Goal: Task Accomplishment & Management: Use online tool/utility

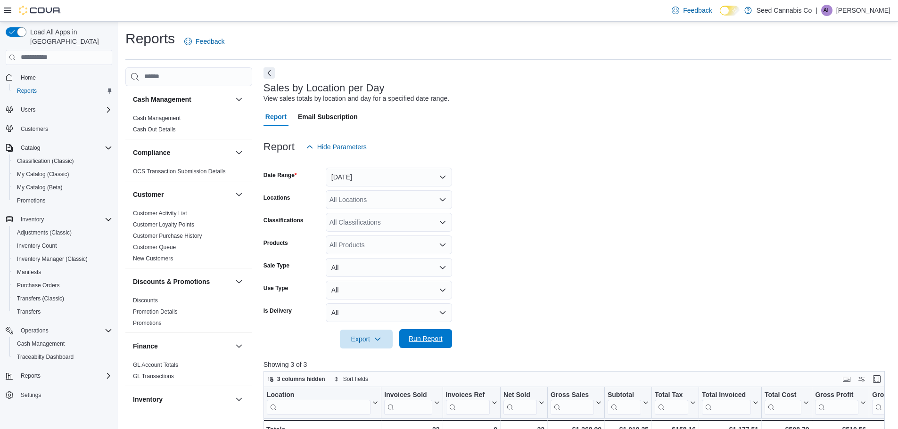
click at [429, 334] on span "Run Report" at bounding box center [426, 338] width 34 height 9
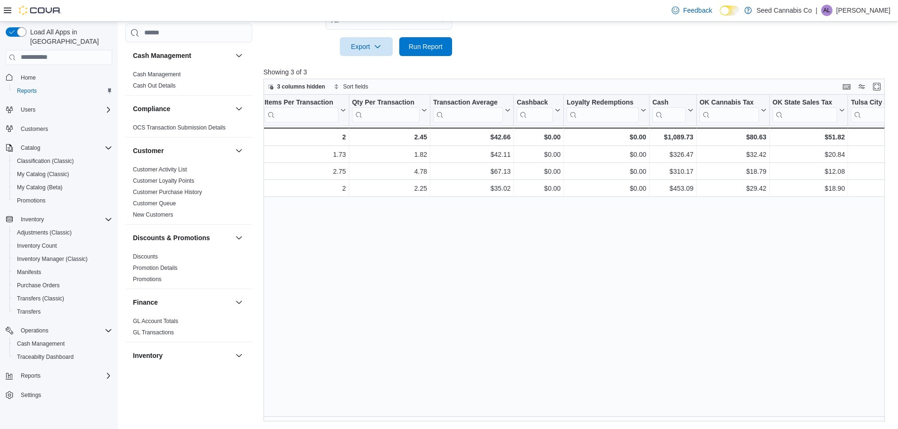
scroll to position [0, 1026]
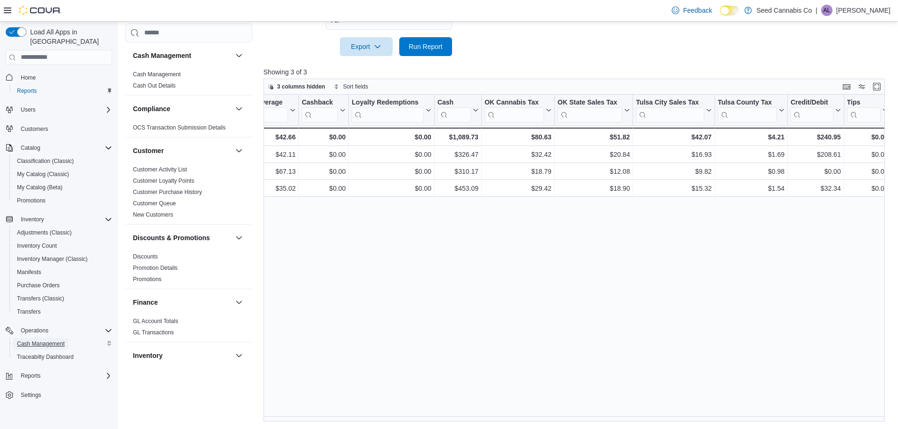
click at [41, 340] on span "Cash Management" at bounding box center [41, 344] width 48 height 8
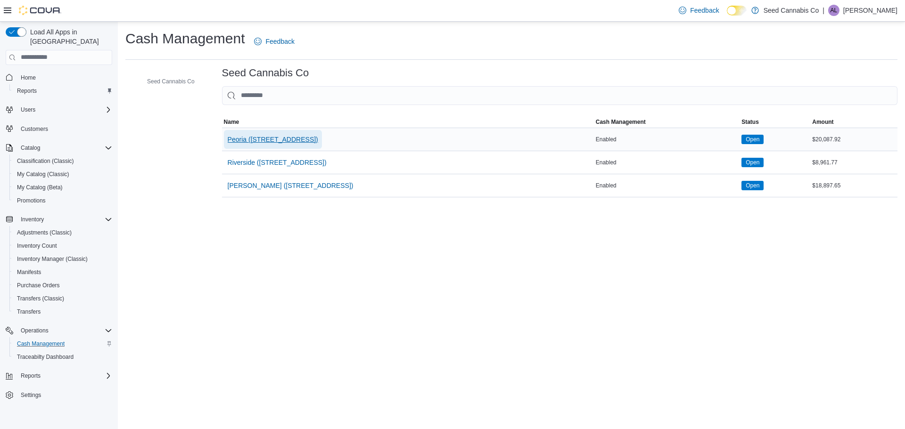
click at [258, 138] on span "Peoria ([STREET_ADDRESS])" at bounding box center [273, 139] width 91 height 9
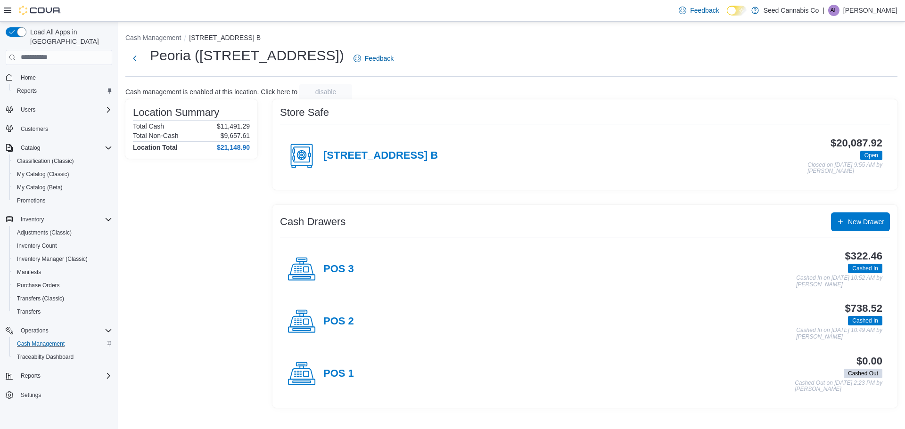
drag, startPoint x: 328, startPoint y: 321, endPoint x: 336, endPoint y: 316, distance: 9.1
click at [331, 319] on h4 "POS 2" at bounding box center [338, 322] width 31 height 12
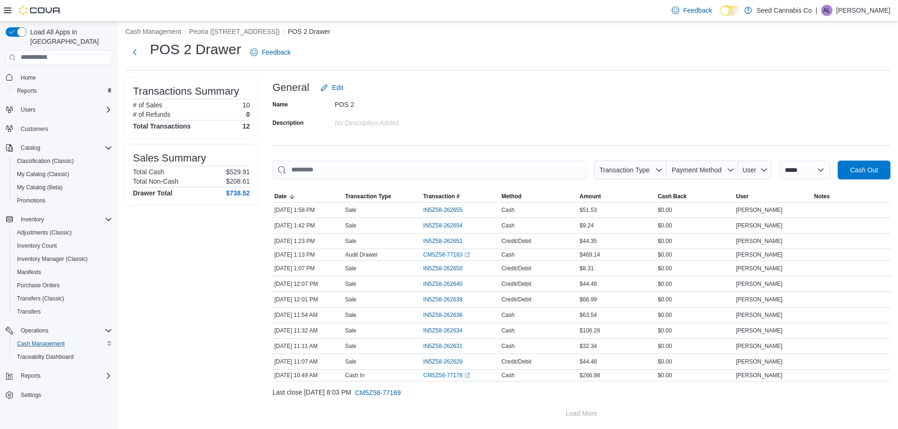
scroll to position [8, 0]
click at [46, 371] on div "Reports" at bounding box center [64, 376] width 95 height 11
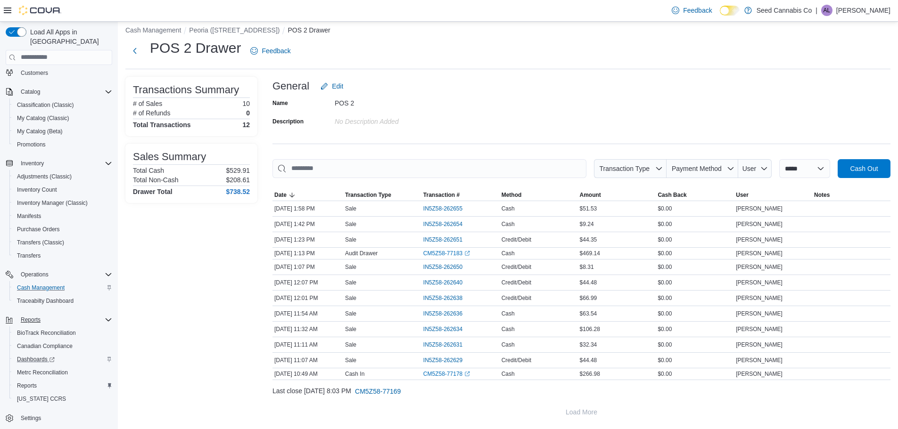
scroll to position [57, 0]
click at [23, 381] on span "Reports" at bounding box center [27, 385] width 20 height 8
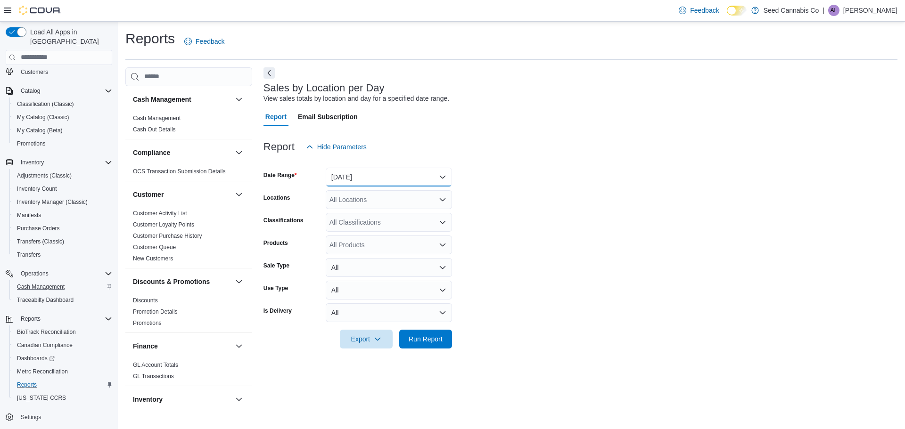
click at [387, 176] on button "[DATE]" at bounding box center [389, 177] width 126 height 19
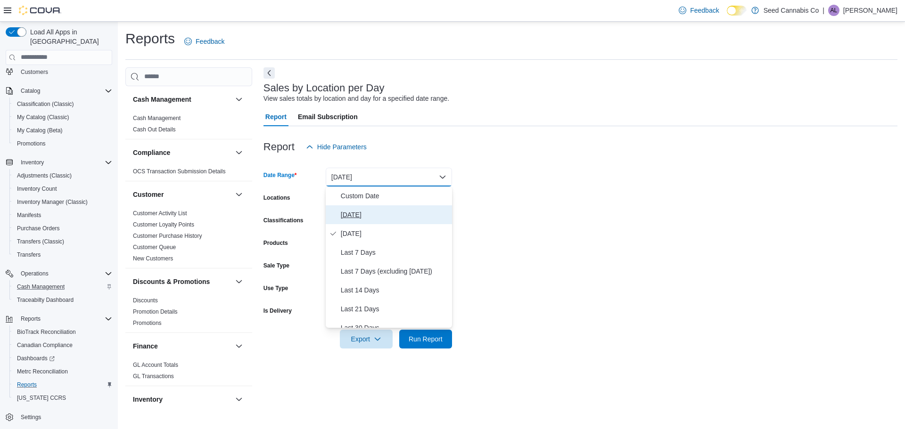
click at [363, 211] on span "[DATE]" at bounding box center [394, 214] width 107 height 11
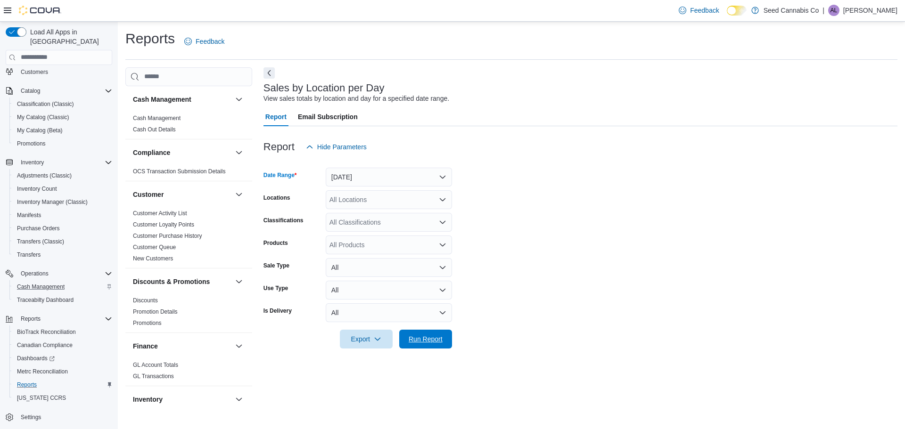
click at [407, 340] on span "Run Report" at bounding box center [425, 339] width 41 height 19
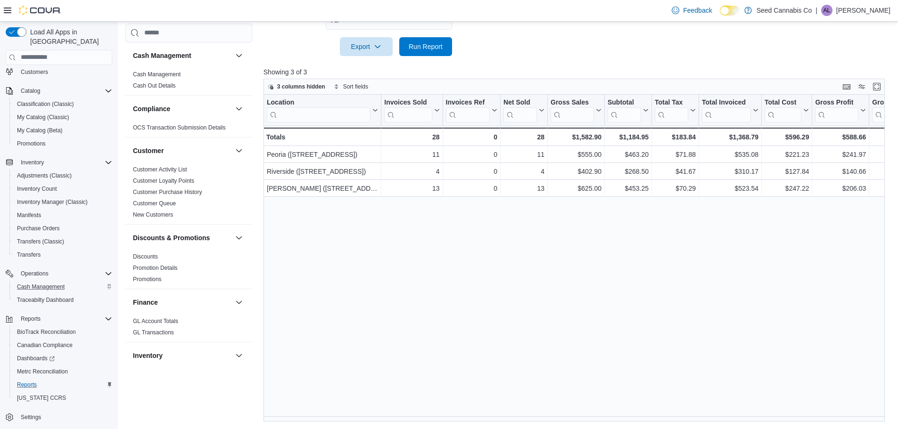
scroll to position [0, 1026]
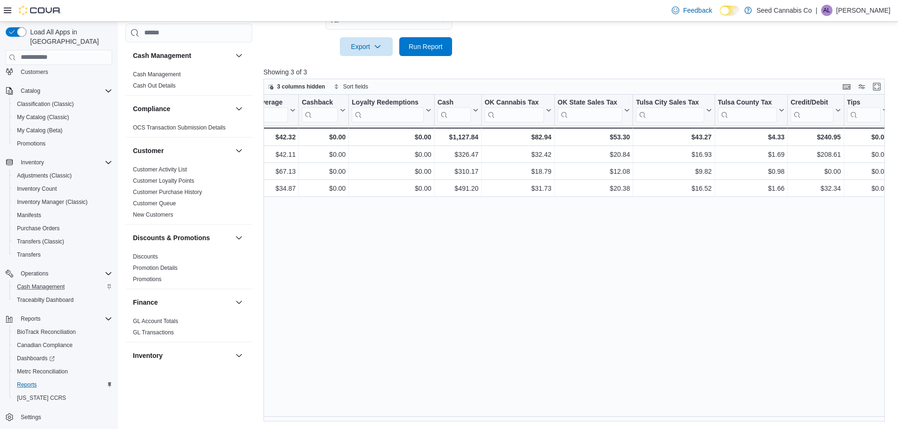
click at [235, 411] on div "Cash Management Cash Management Cash Out Details Compliance OCS Transaction Sub…" at bounding box center [508, 99] width 766 height 648
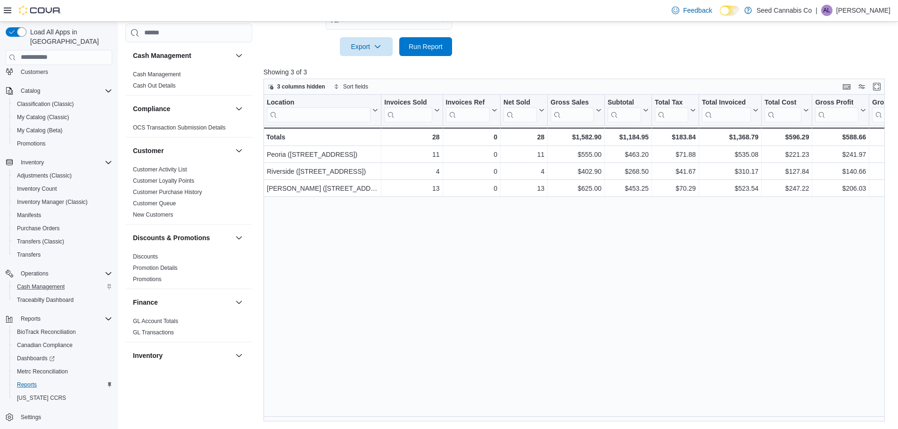
click at [519, 36] on div at bounding box center [578, 34] width 628 height 8
